Goal: Task Accomplishment & Management: Use online tool/utility

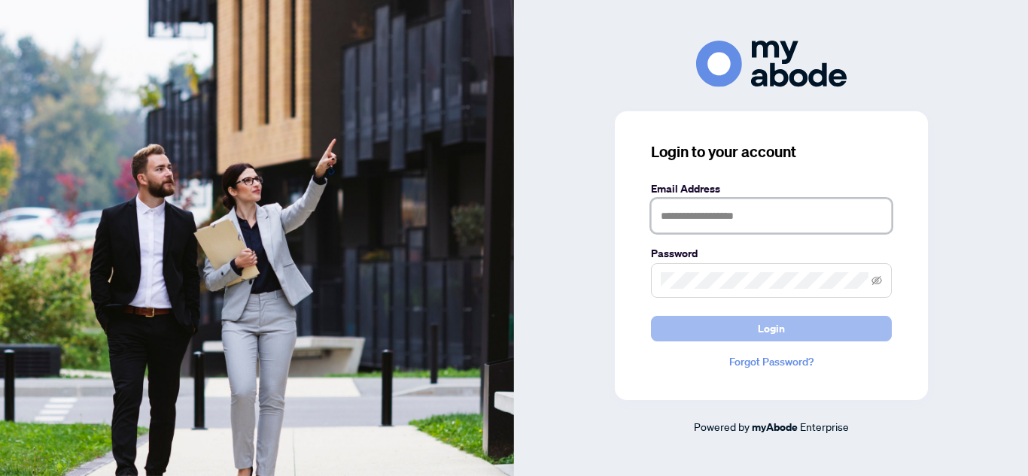
type input "**********"
click at [716, 324] on button "Login" at bounding box center [771, 329] width 241 height 26
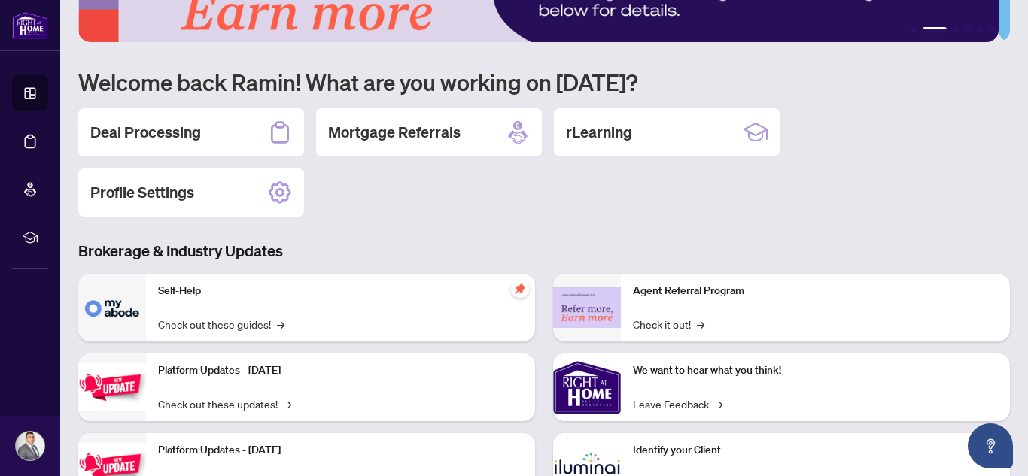
scroll to position [69, 0]
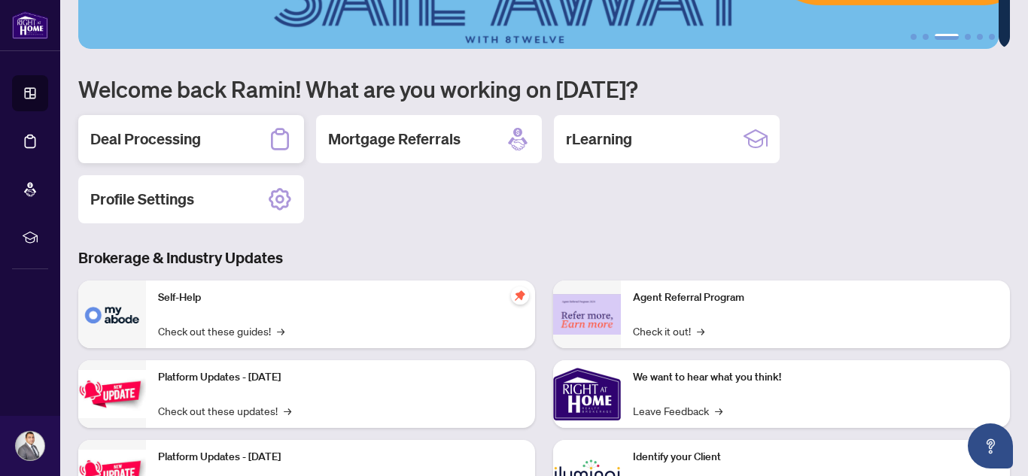
click at [163, 132] on h2 "Deal Processing" at bounding box center [145, 139] width 111 height 21
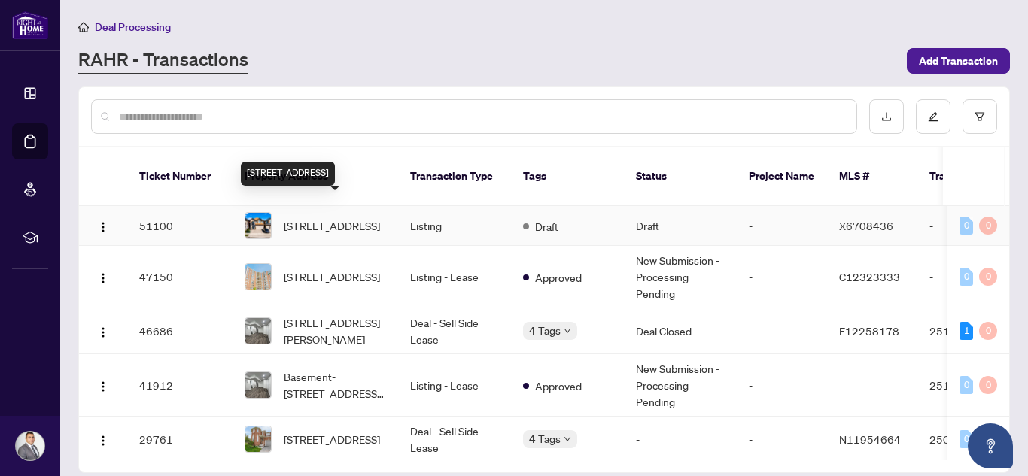
click at [332, 217] on span "[STREET_ADDRESS]" at bounding box center [332, 225] width 96 height 17
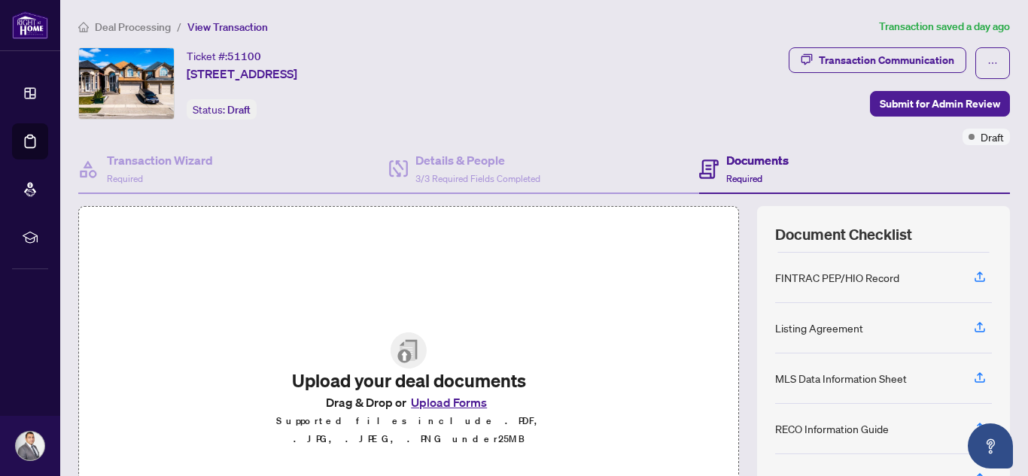
scroll to position [75, 0]
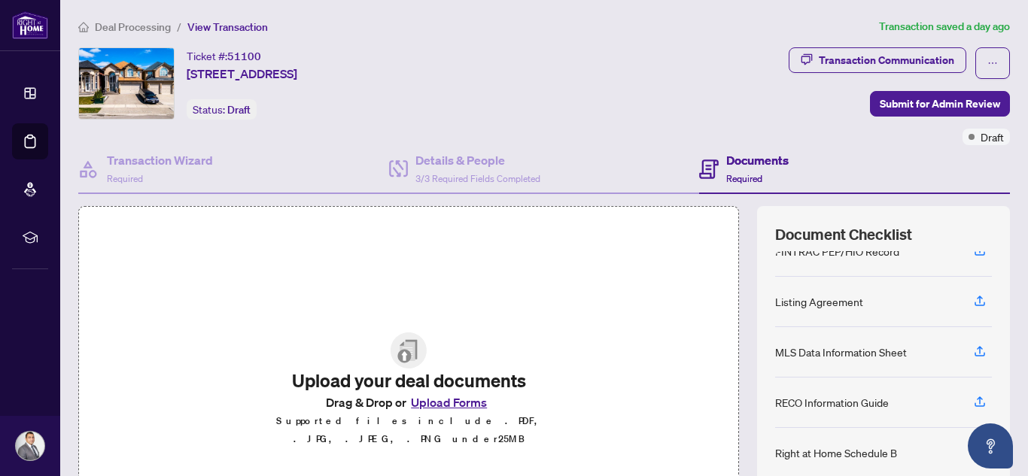
click at [878, 350] on div "MLS Data Information Sheet" at bounding box center [841, 352] width 132 height 17
click at [976, 348] on icon "button" at bounding box center [979, 350] width 6 height 8
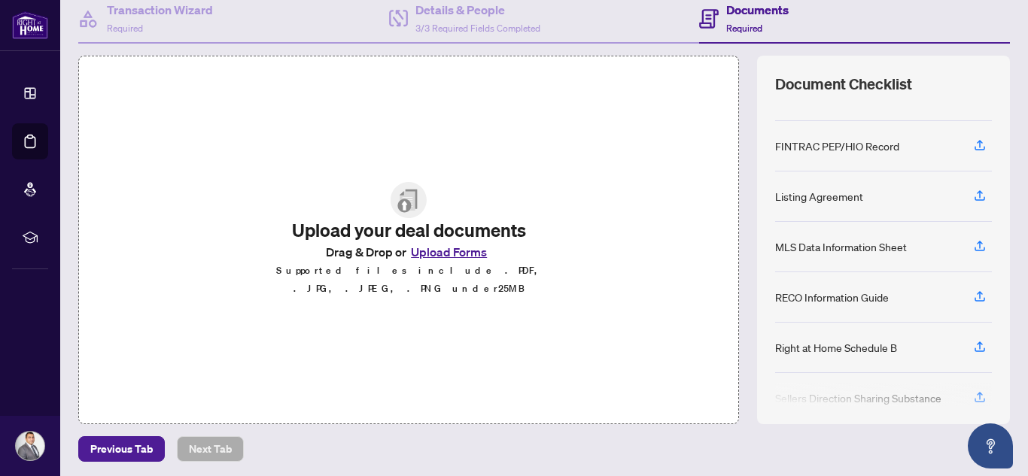
scroll to position [18, 0]
